Goal: Information Seeking & Learning: Learn about a topic

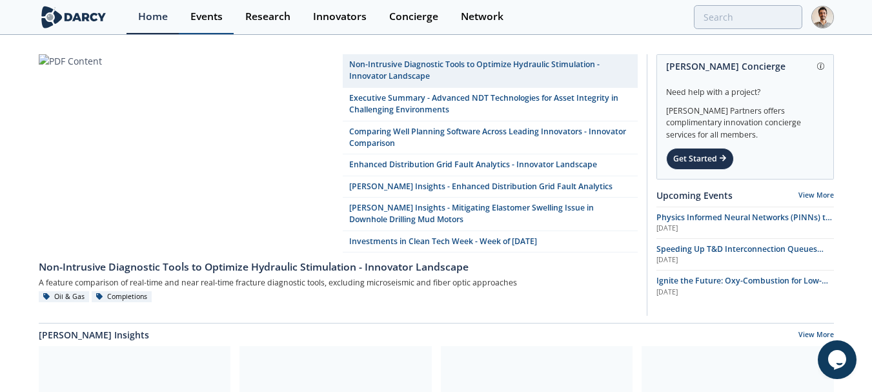
click at [199, 15] on div "Events" at bounding box center [206, 17] width 32 height 10
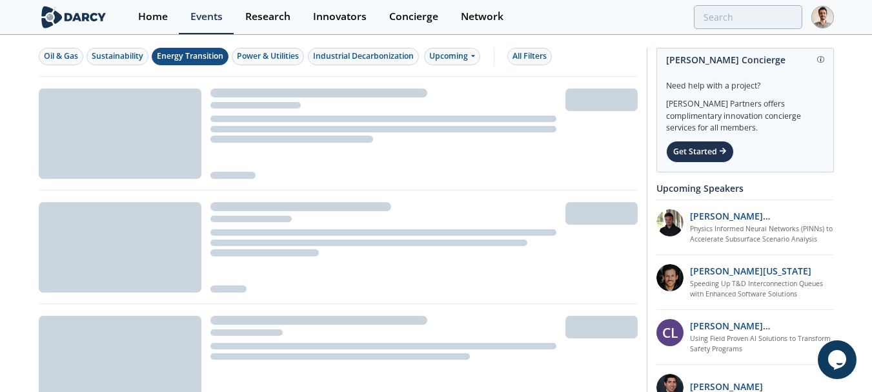
click at [203, 57] on div "Energy Transition" at bounding box center [190, 56] width 67 height 12
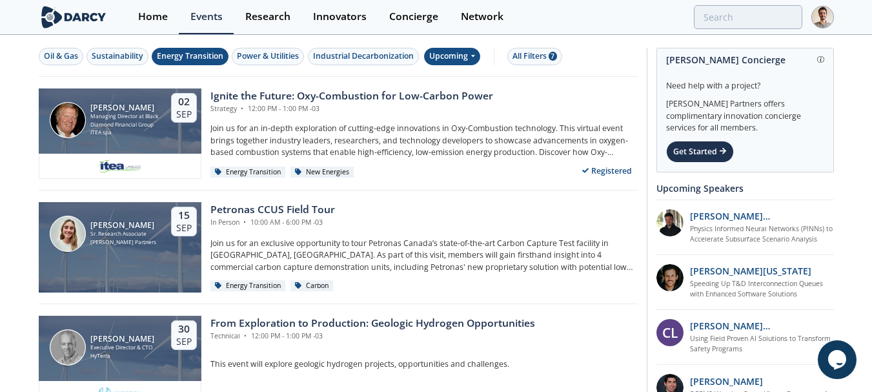
click at [463, 57] on div "Upcoming" at bounding box center [452, 56] width 56 height 17
click at [460, 94] on div "Past" at bounding box center [468, 98] width 80 height 21
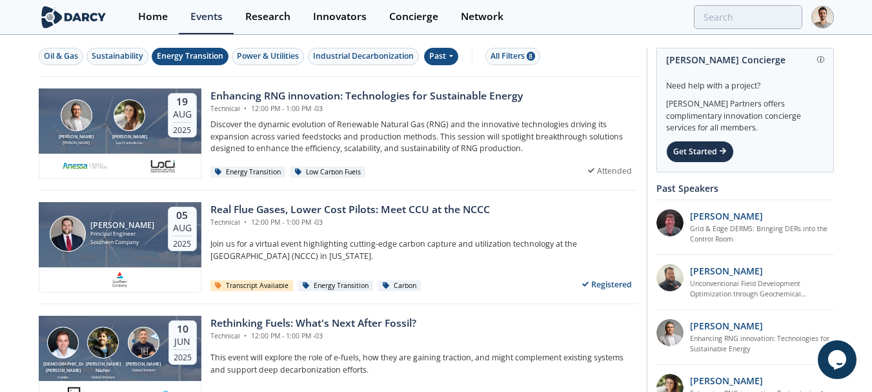
click at [220, 62] on div "Energy Transition" at bounding box center [190, 56] width 67 height 12
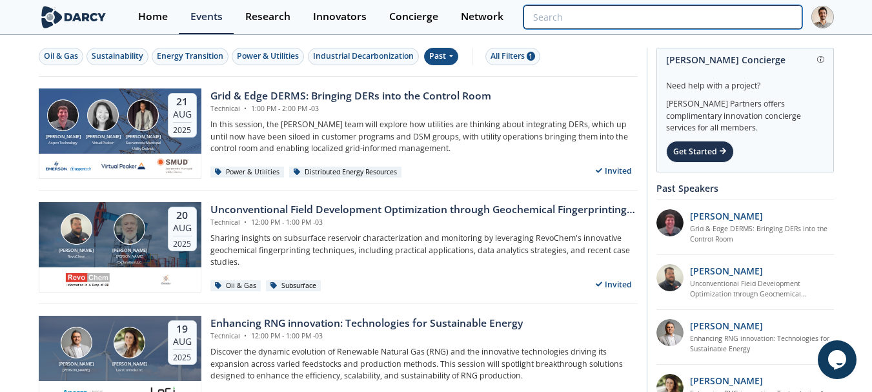
click at [743, 17] on input "search" at bounding box center [663, 17] width 278 height 24
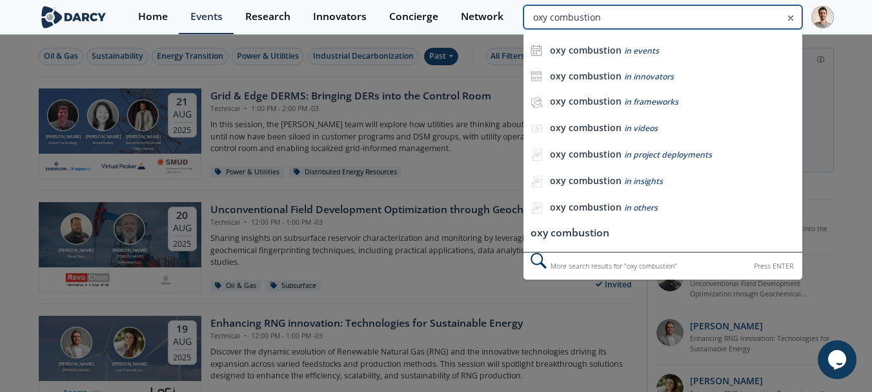
type input "oxy combustion"
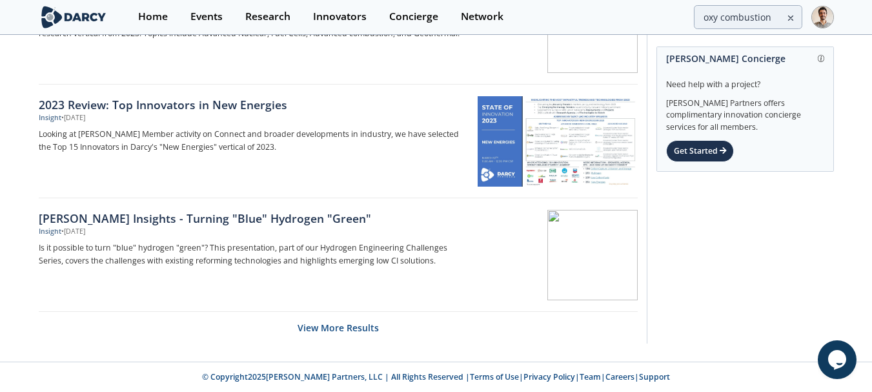
scroll to position [2038, 0]
click at [316, 329] on button "View More Results" at bounding box center [338, 327] width 81 height 32
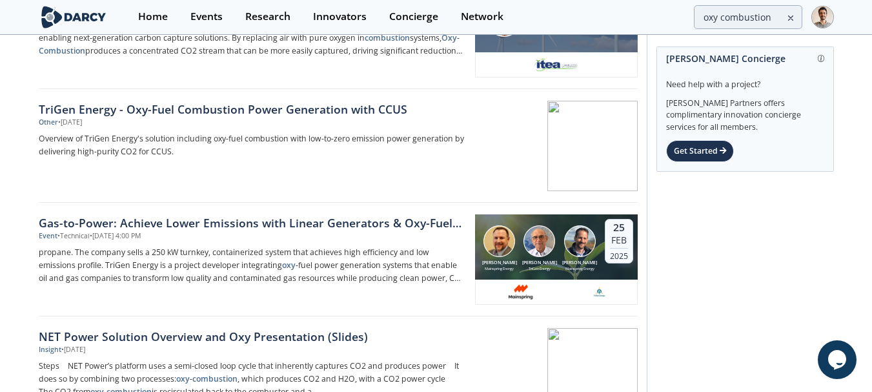
scroll to position [0, 0]
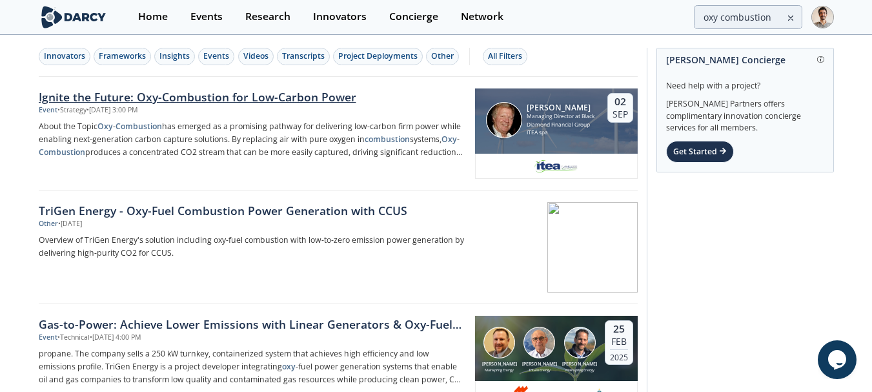
click at [322, 116] on div "Ignite the Future: Oxy-Combustion for Low-Carbon Power Event • Strategy • Sep 2…" at bounding box center [257, 133] width 436 height 90
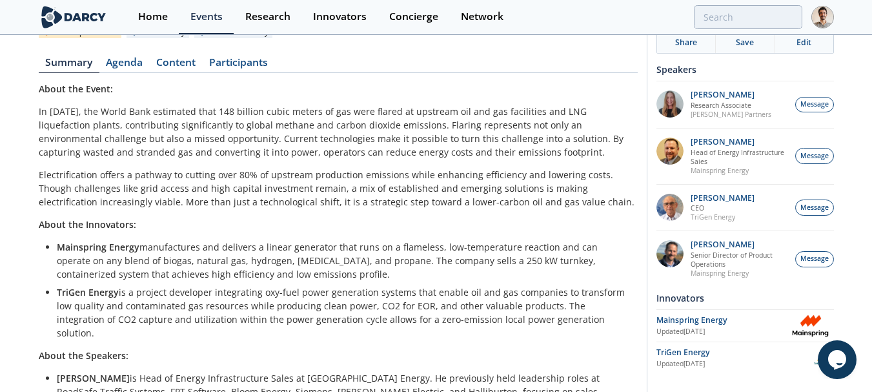
scroll to position [194, 0]
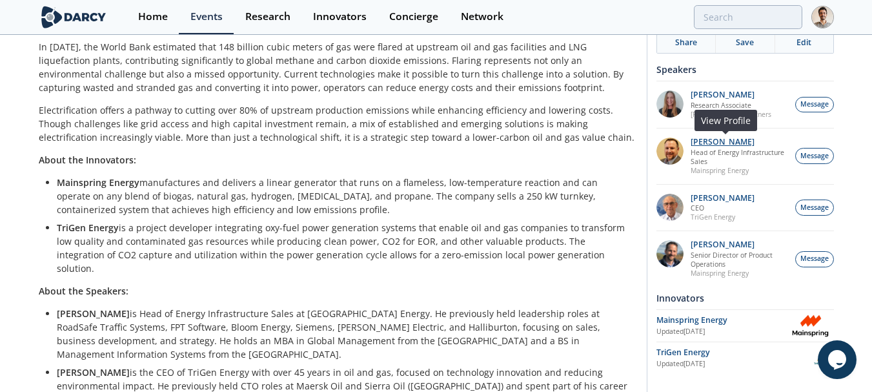
click at [703, 143] on p "Robert Stalnaker" at bounding box center [740, 142] width 98 height 9
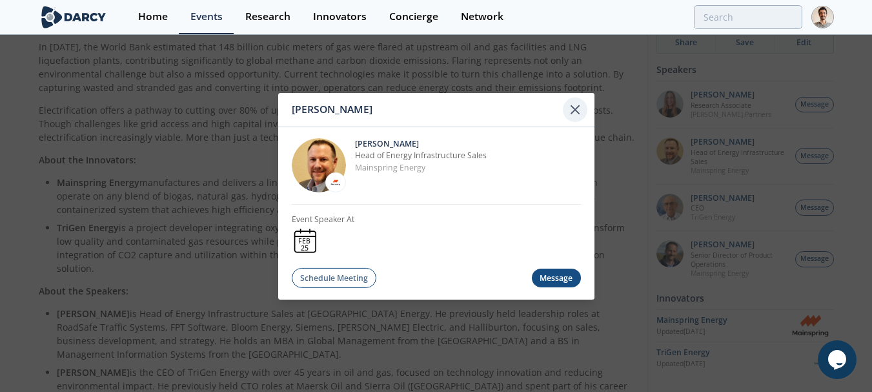
click at [570, 108] on icon at bounding box center [575, 108] width 15 height 15
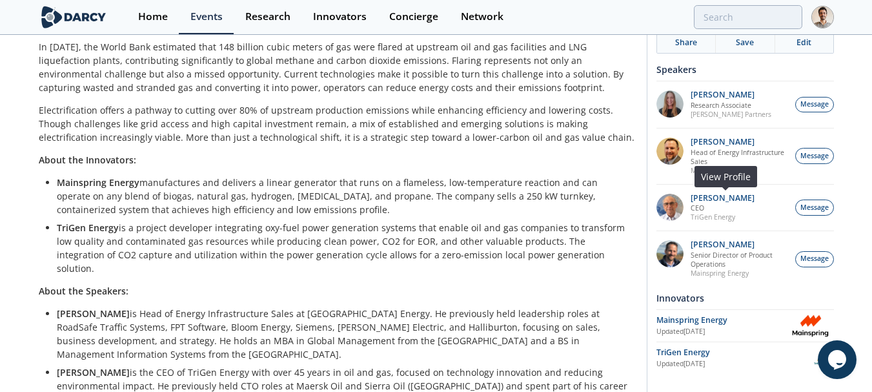
click at [676, 213] on img at bounding box center [670, 207] width 27 height 27
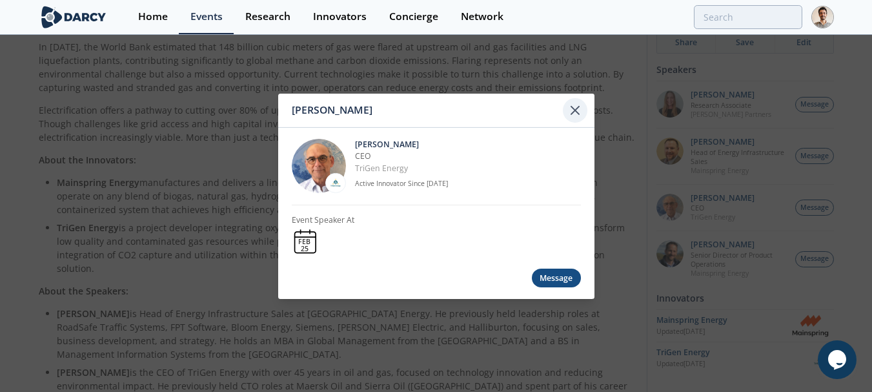
drag, startPoint x: 579, startPoint y: 127, endPoint x: 580, endPoint y: 108, distance: 18.8
click at [579, 127] on div "Pieter Kapteijn Pieter Kapteijn CEO TriGen Energy Active Innovator Since Dec. 2…" at bounding box center [436, 195] width 316 height 205
click at [580, 105] on icon at bounding box center [575, 109] width 15 height 15
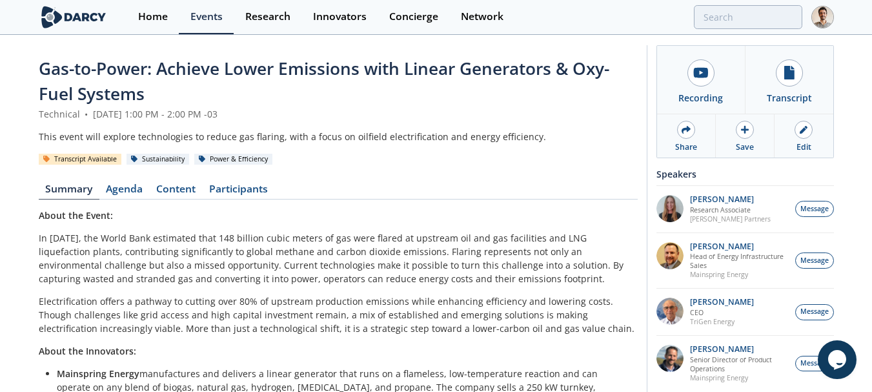
scroll to position [0, 0]
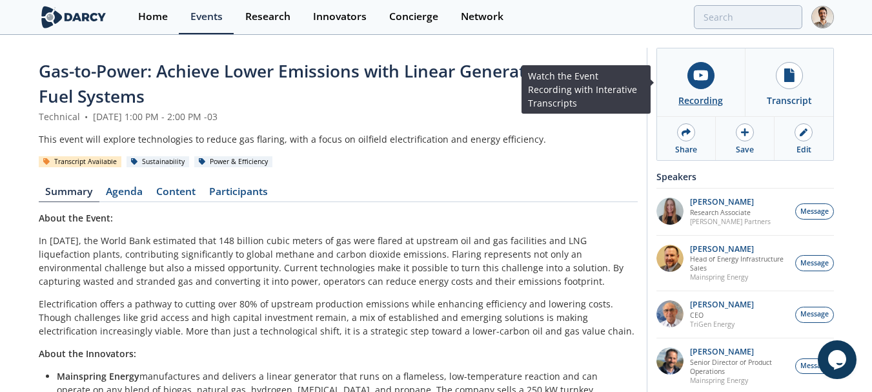
click at [719, 99] on div "Recording" at bounding box center [701, 101] width 45 height 14
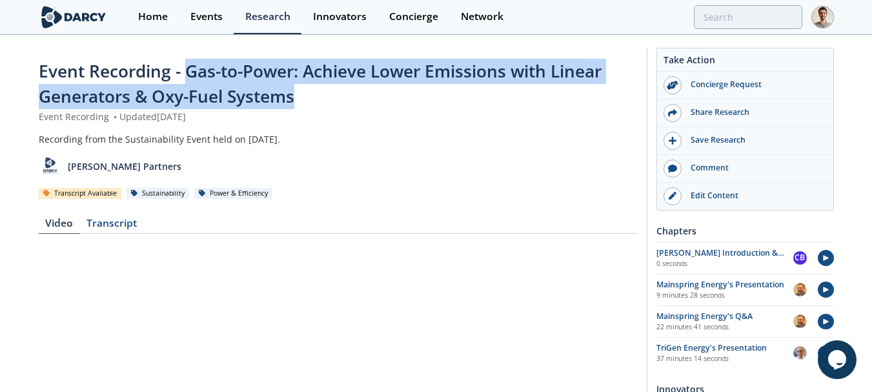
drag, startPoint x: 297, startPoint y: 102, endPoint x: 189, endPoint y: 81, distance: 109.9
click at [189, 81] on div "Event Recording - Gas-to-Power: Achieve Lower Emissions with Linear Generators …" at bounding box center [338, 84] width 599 height 51
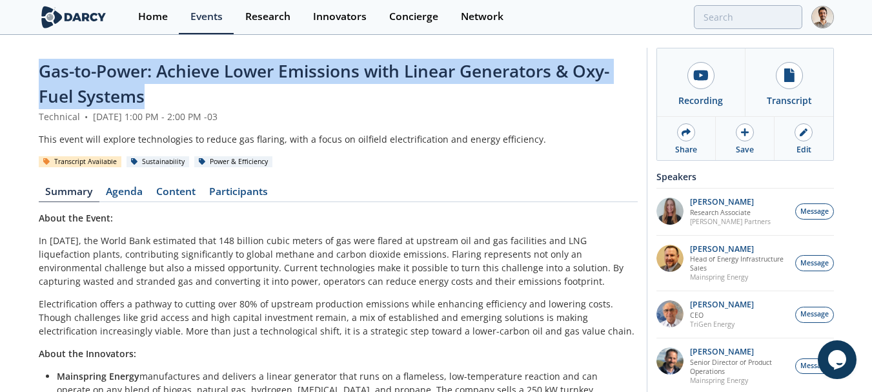
drag, startPoint x: 148, startPoint y: 96, endPoint x: 1, endPoint y: 72, distance: 148.4
click at [1, 72] on div "Gas-to-Power: Achieve Lower Emissions with Linear Generators & Oxy-Fuel Systems…" at bounding box center [436, 340] width 872 height 609
copy span "Gas-to-Power: Achieve Lower Emissions with Linear Generators & Oxy-Fuel Systems"
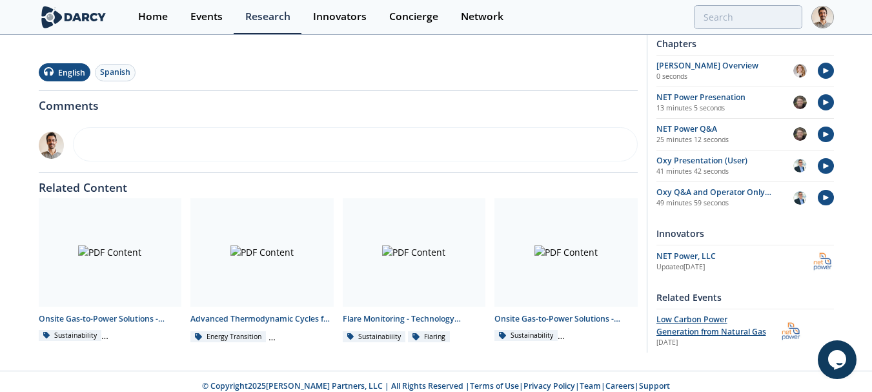
scroll to position [509, 0]
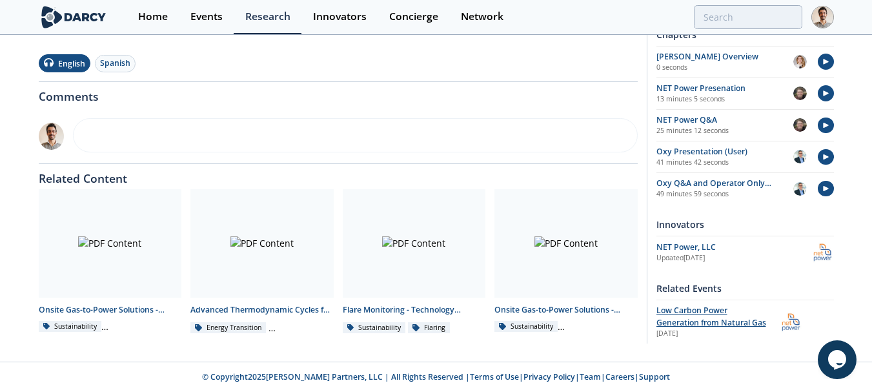
click at [711, 318] on span "Low Carbon Power Generation from Natural Gas" at bounding box center [712, 316] width 110 height 23
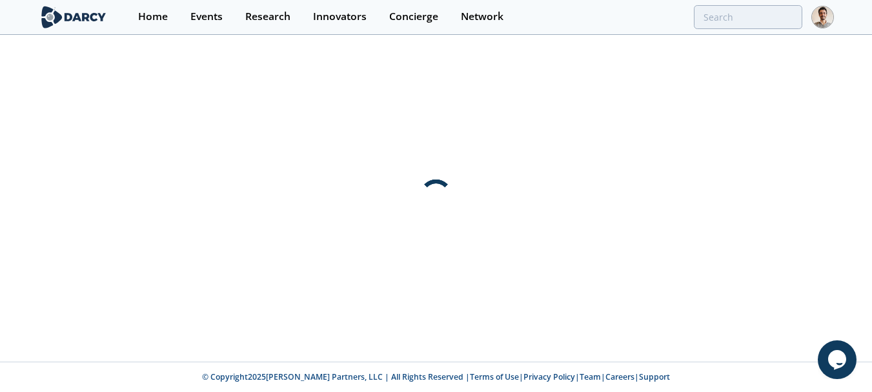
scroll to position [0, 0]
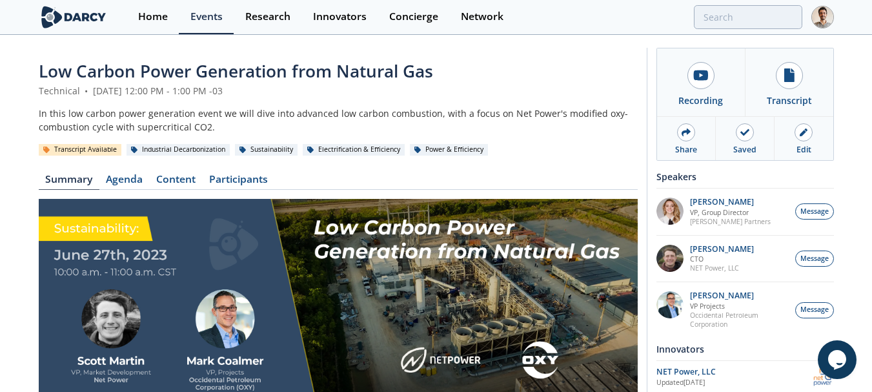
drag, startPoint x: 490, startPoint y: 56, endPoint x: 475, endPoint y: 58, distance: 15.6
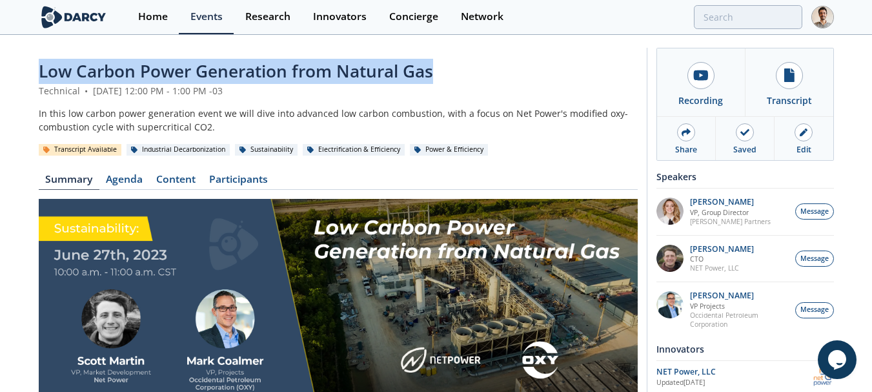
drag, startPoint x: 459, startPoint y: 66, endPoint x: 35, endPoint y: 70, distance: 424.2
copy span "Low Carbon Power Generation from Natural Gas"
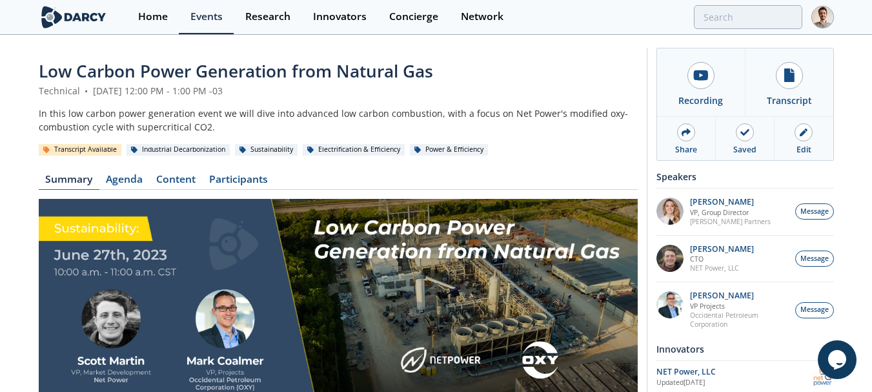
click at [504, 118] on div "In this low carbon power generation event we will dive into advanced low carbon…" at bounding box center [338, 120] width 599 height 27
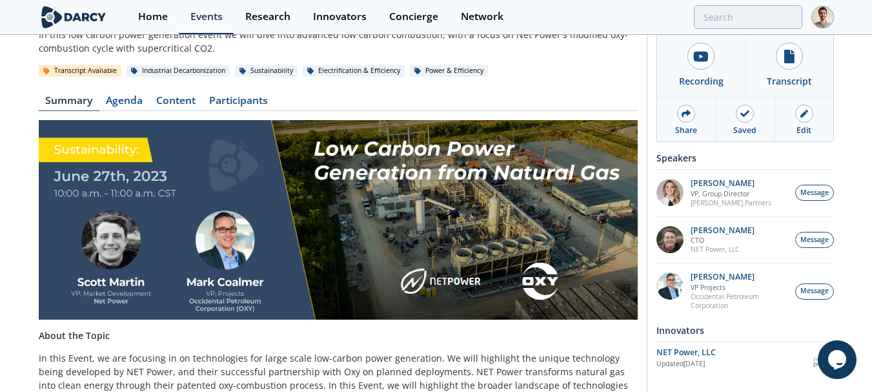
scroll to position [323, 0]
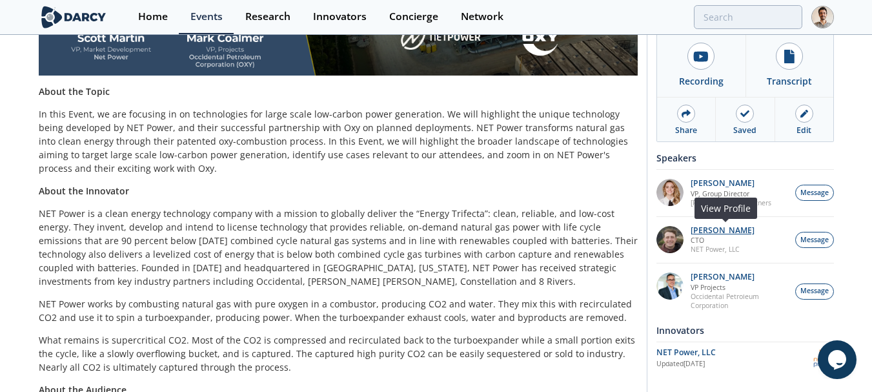
click at [699, 232] on p "Scott Martin" at bounding box center [723, 230] width 64 height 9
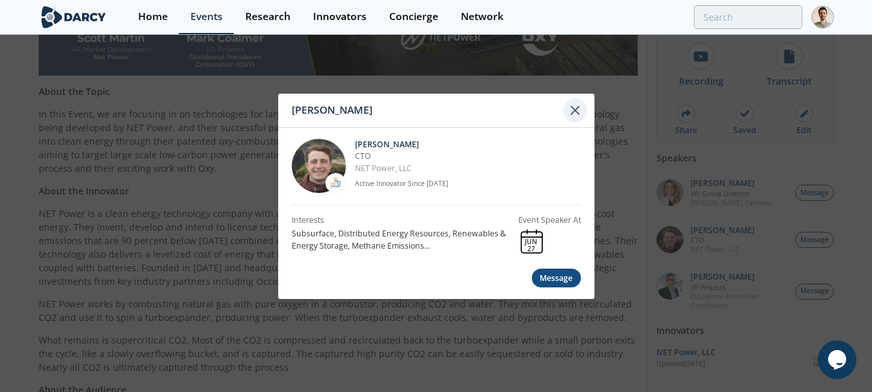
click at [579, 114] on icon at bounding box center [575, 110] width 8 height 8
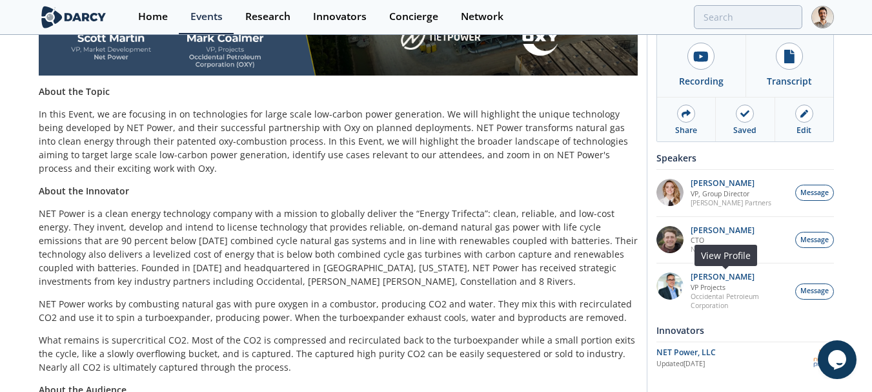
click at [669, 286] on img at bounding box center [670, 285] width 27 height 27
